Goal: Check status: Check status

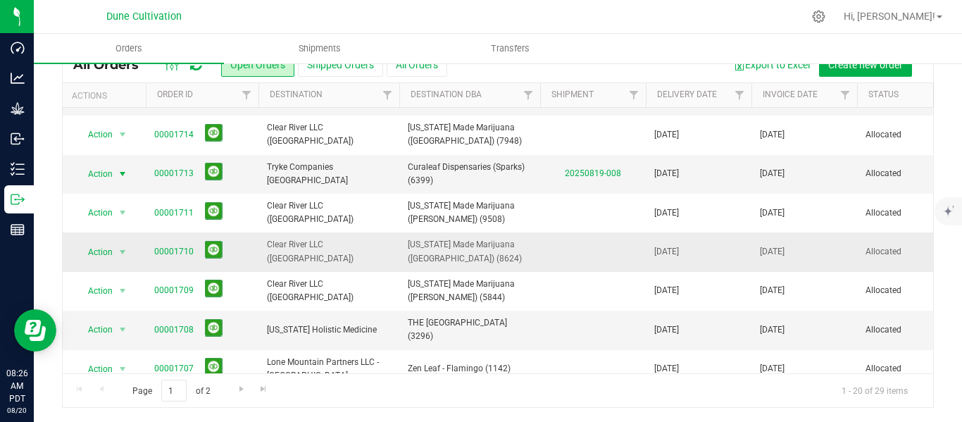
scroll to position [0, 1]
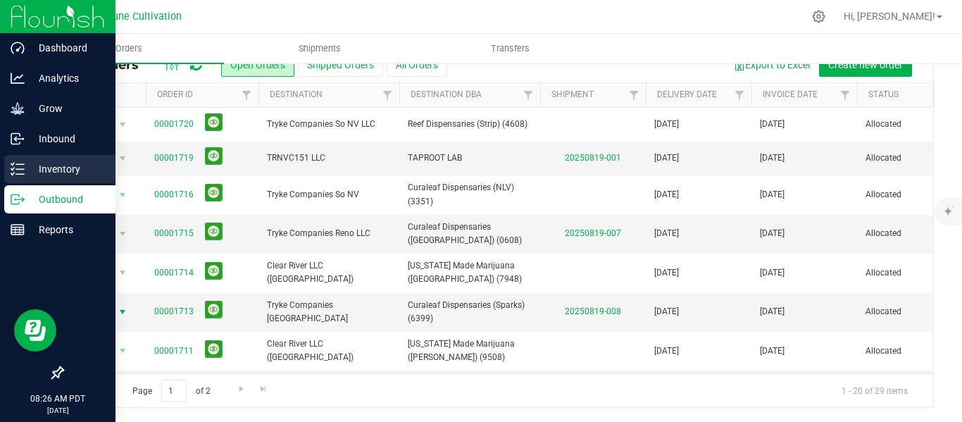
click at [61, 167] on p "Inventory" at bounding box center [67, 169] width 84 height 17
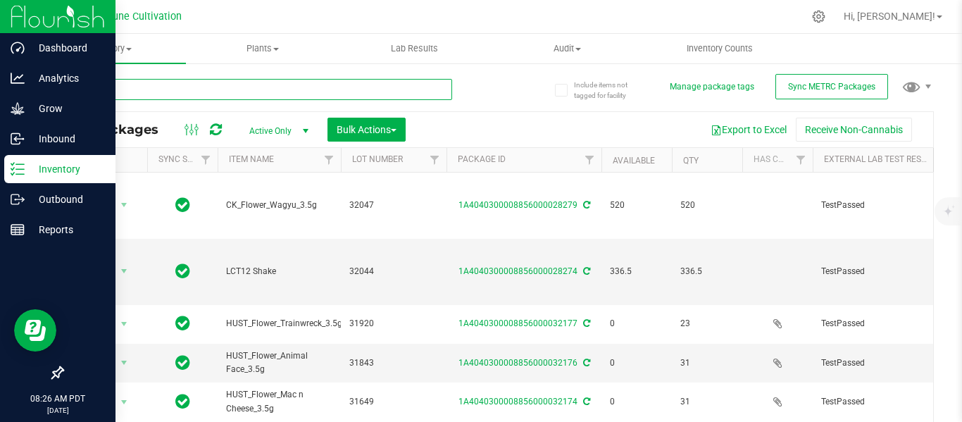
click at [160, 84] on input "text" at bounding box center [257, 89] width 390 height 21
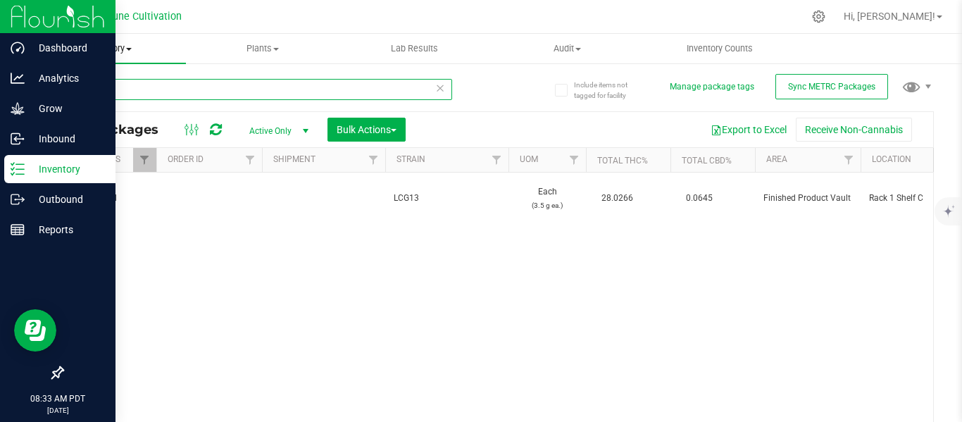
type input "2"
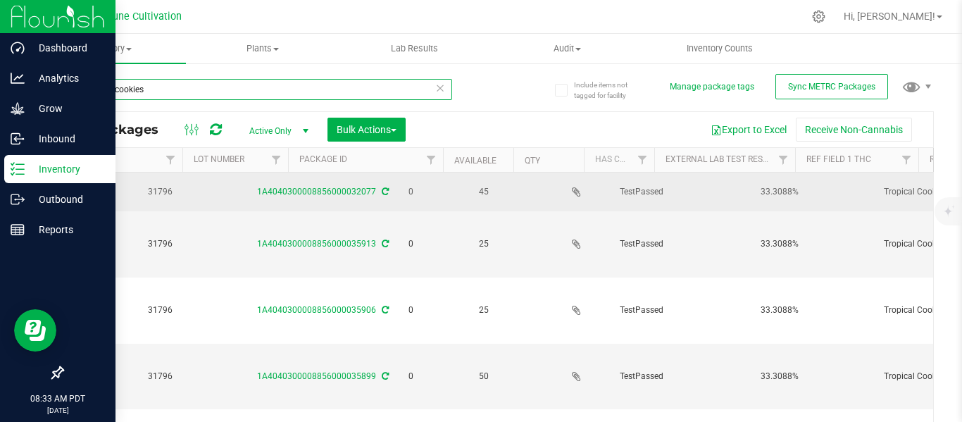
scroll to position [0, 201]
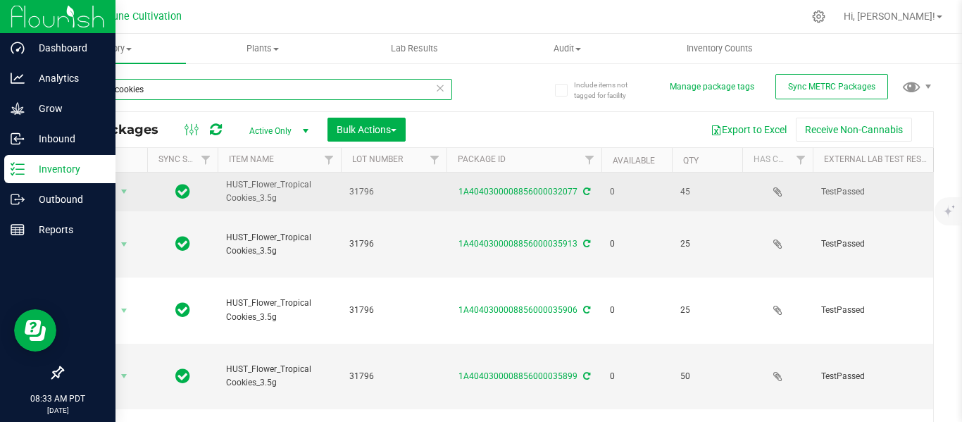
type input "tropical cookies"
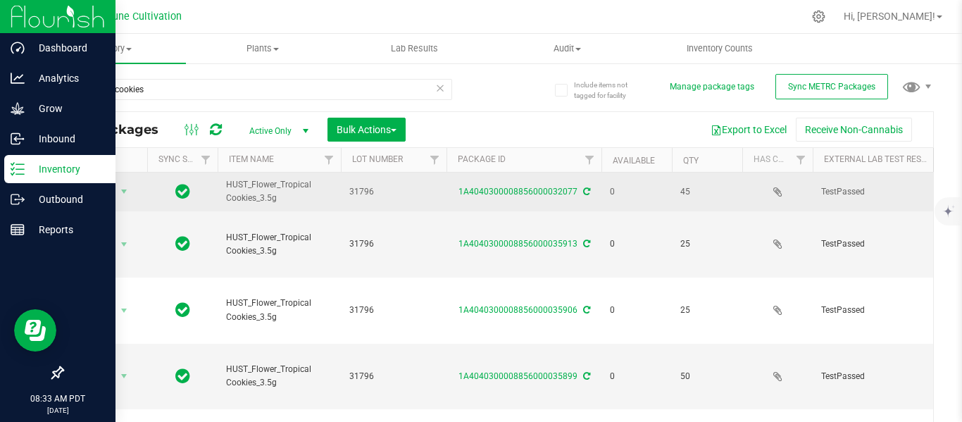
click at [519, 196] on div "1A4040300008856000032077" at bounding box center [523, 191] width 159 height 13
click at [491, 185] on div "1A4040300008856000032077" at bounding box center [523, 191] width 159 height 13
click at [482, 190] on link "1A4040300008856000032077" at bounding box center [517, 192] width 119 height 10
click at [123, 193] on span "select" at bounding box center [123, 191] width 11 height 11
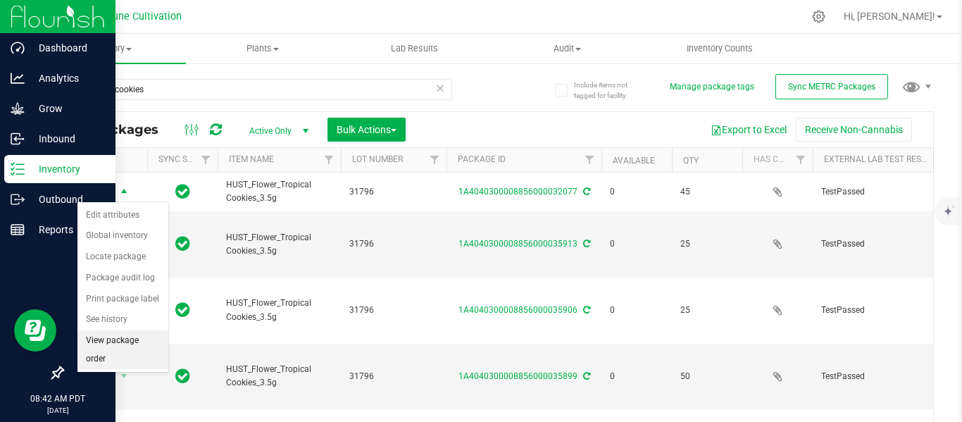
click at [96, 360] on li "View package order" at bounding box center [122, 349] width 91 height 39
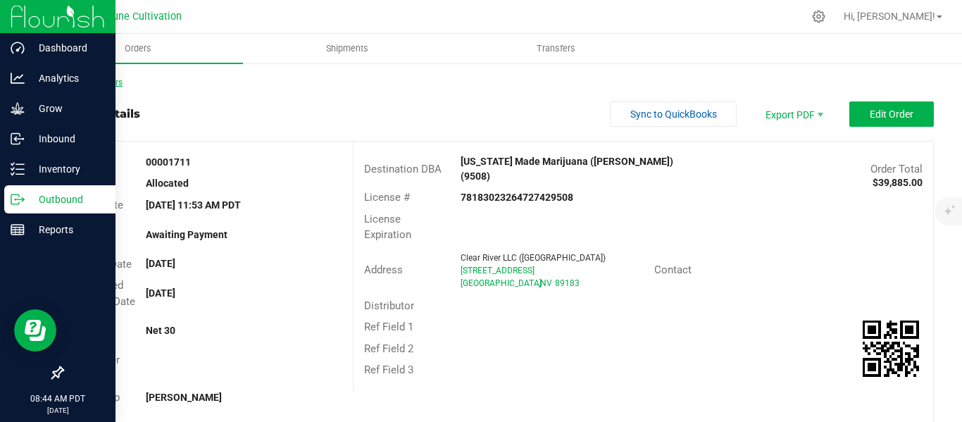
click at [109, 80] on link "Back to Orders" at bounding box center [92, 82] width 61 height 10
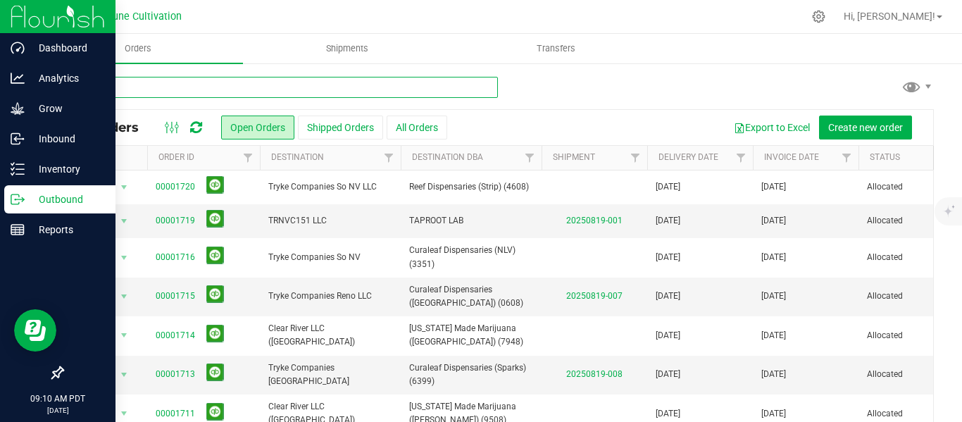
click at [187, 90] on input "text" at bounding box center [280, 87] width 436 height 21
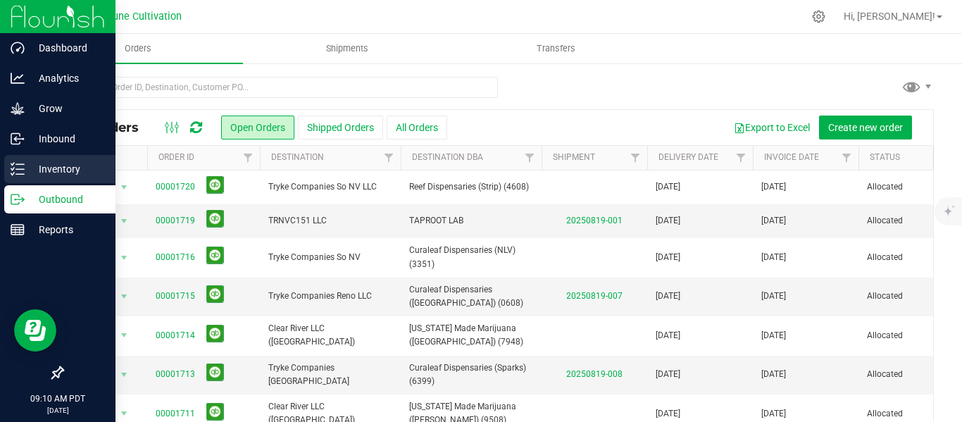
click at [48, 170] on p "Inventory" at bounding box center [67, 169] width 84 height 17
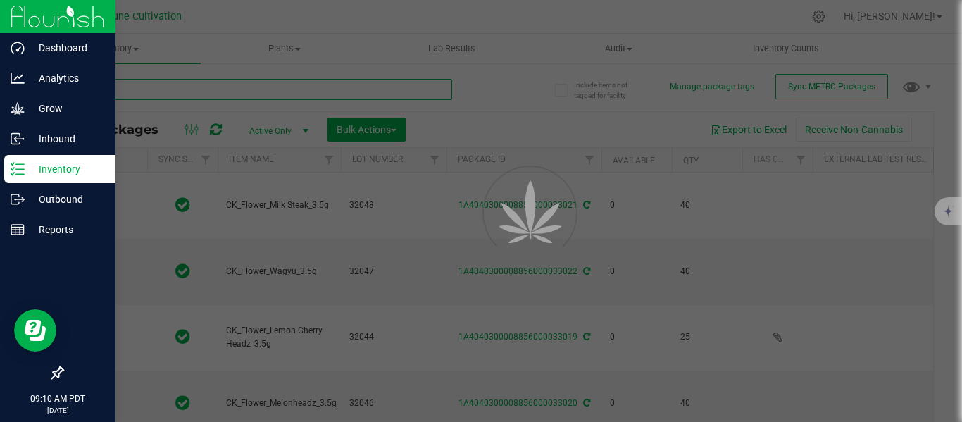
click at [172, 92] on input "text" at bounding box center [257, 89] width 390 height 21
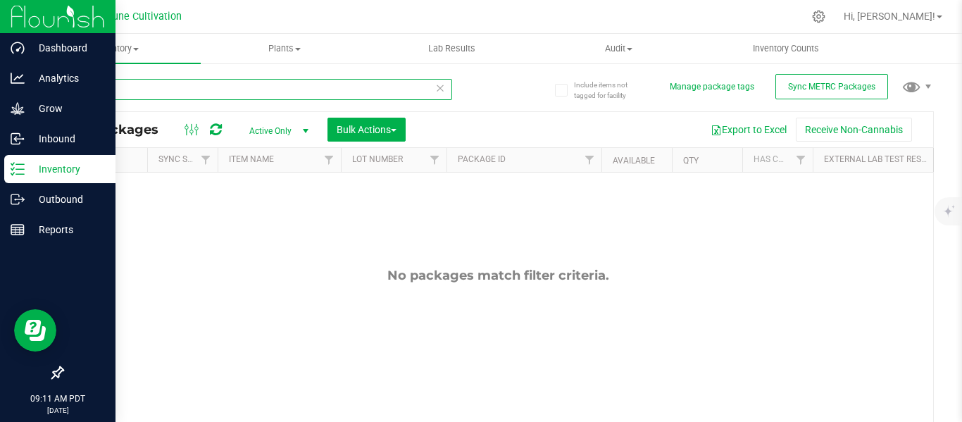
type input "22531"
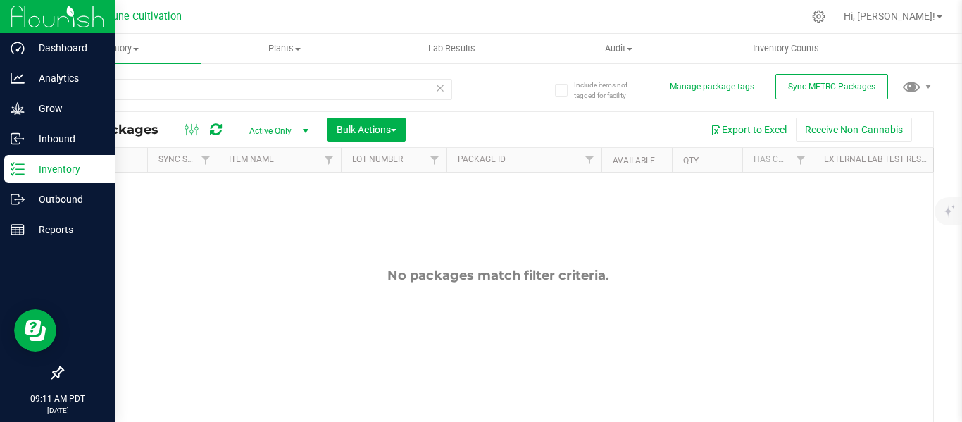
click at [309, 129] on span "select" at bounding box center [305, 130] width 11 height 11
click at [265, 217] on li "All" at bounding box center [275, 216] width 76 height 21
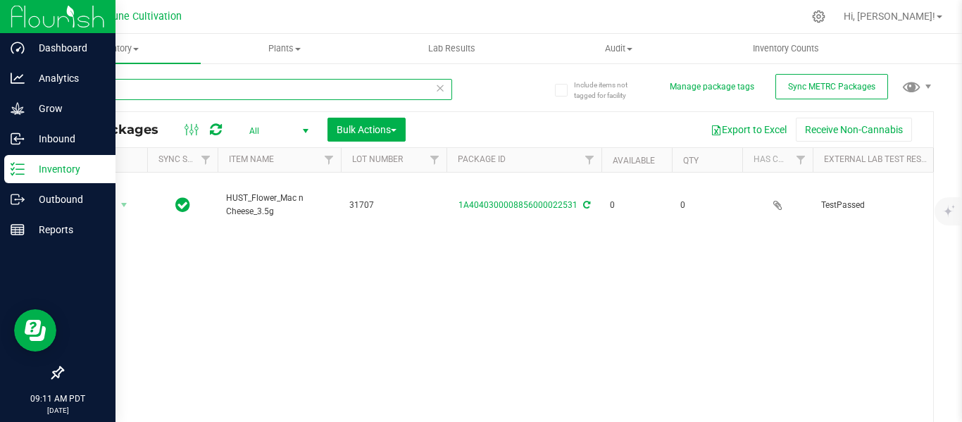
click at [153, 89] on input "22531" at bounding box center [257, 89] width 390 height 21
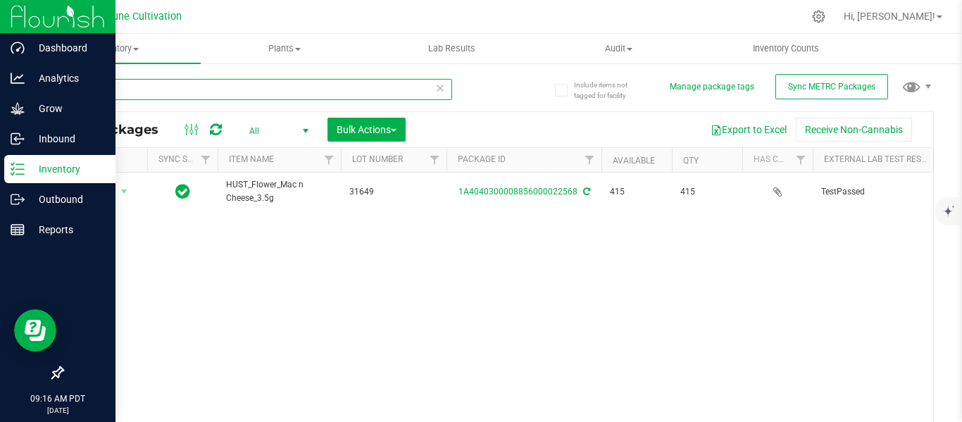
type input "2"
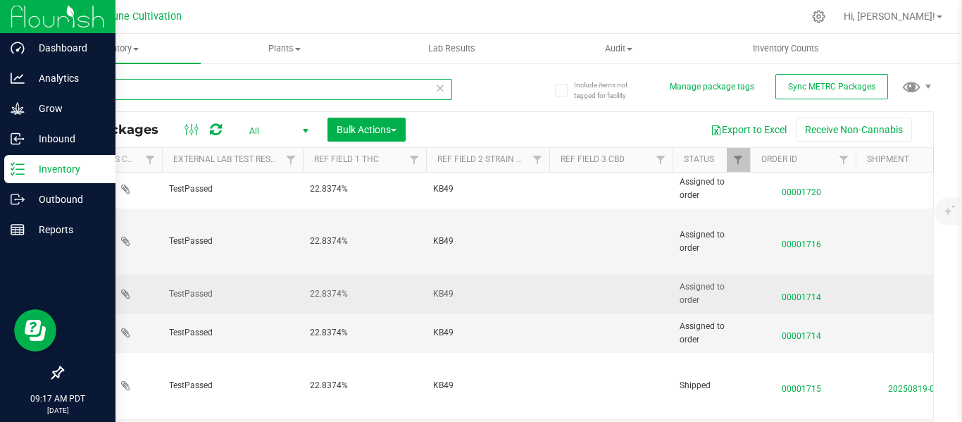
scroll to position [0, 652]
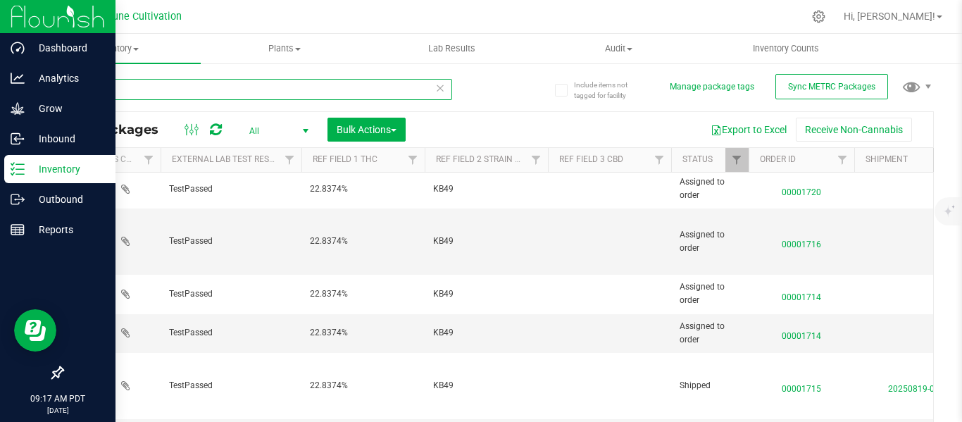
type input "31850"
